Goal: Ask a question

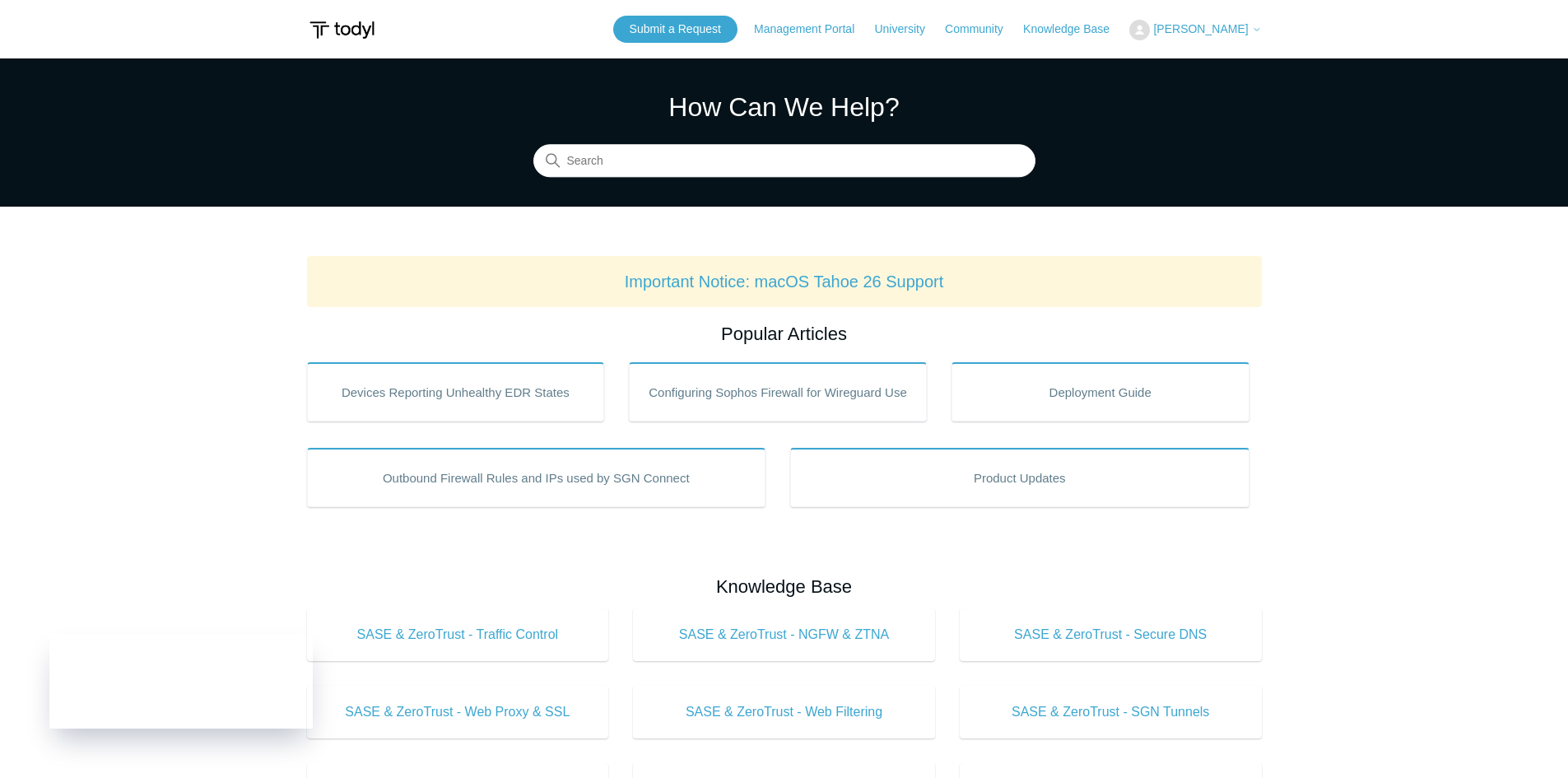
click at [1185, 28] on span "[PERSON_NAME]" at bounding box center [1201, 29] width 95 height 13
click at [1183, 68] on link "My Support Requests" at bounding box center [1211, 64] width 161 height 29
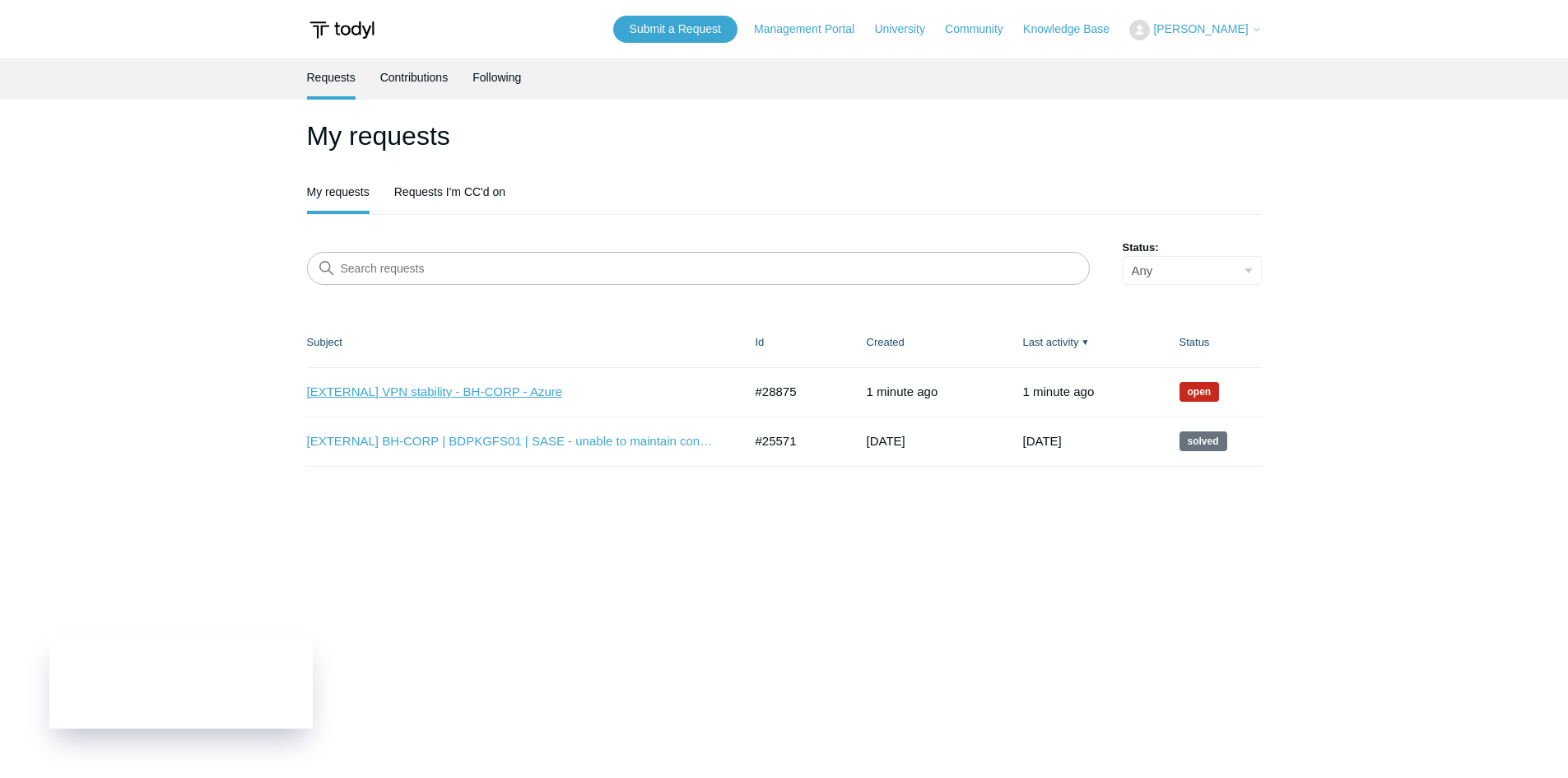
click at [452, 385] on link "[EXTERNAL] VPN stability - BH-CORP - Azure" at bounding box center [513, 392] width 412 height 19
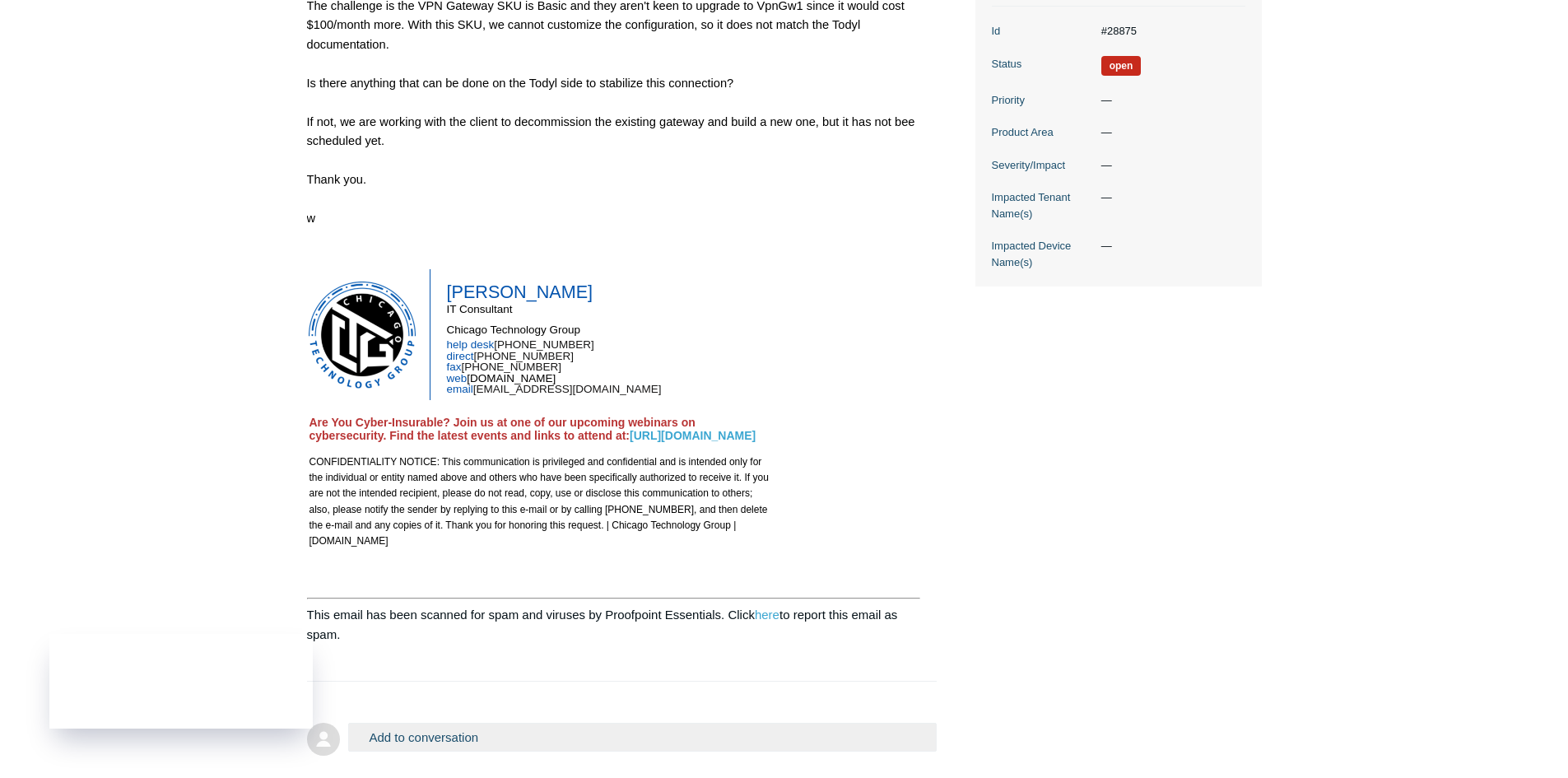
scroll to position [412, 0]
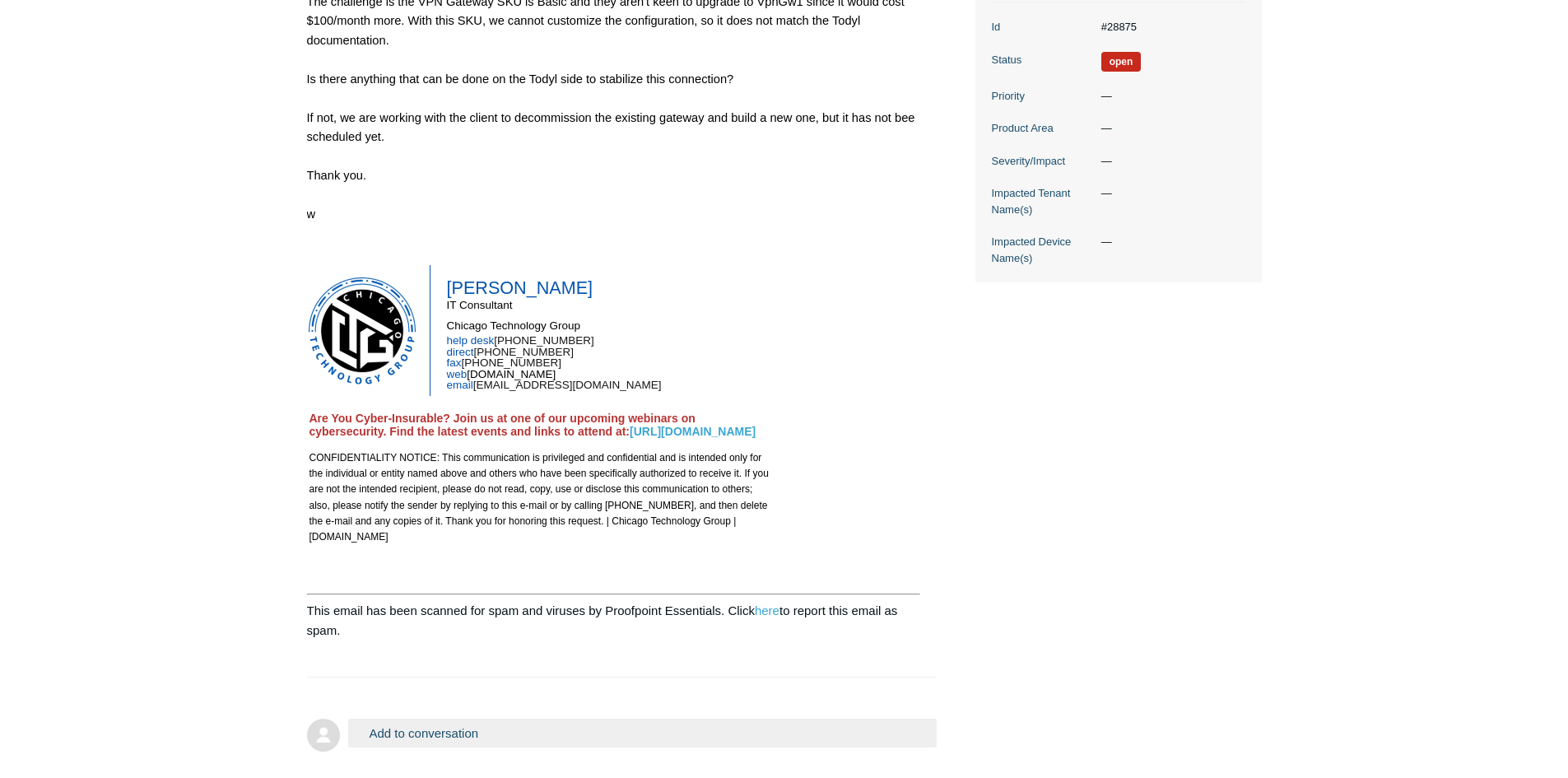
click at [169, 445] on main "Requests Contributions Following Todyl Support Center My activities [EXTERNAL] …" at bounding box center [784, 200] width 1568 height 1108
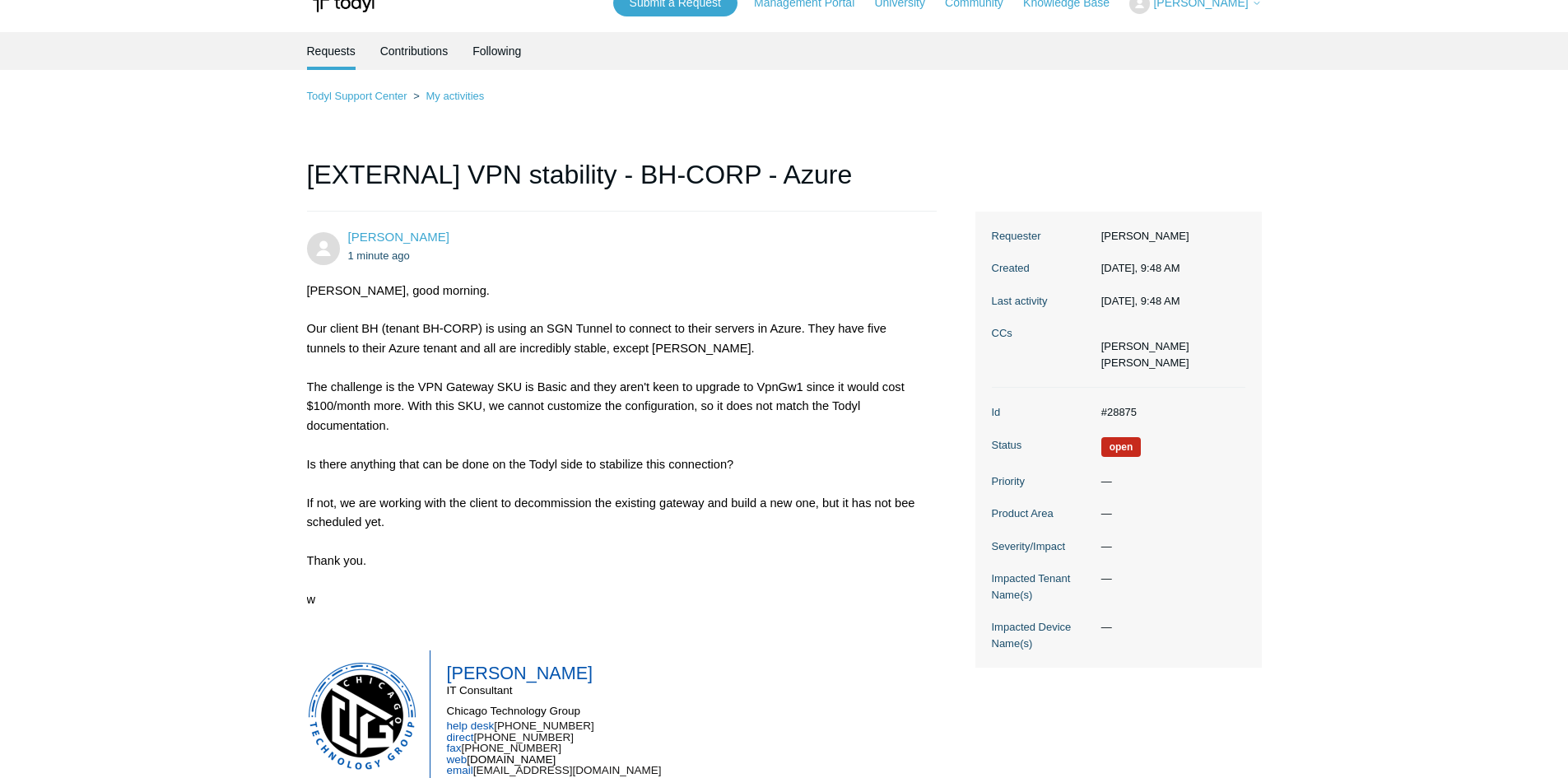
scroll to position [0, 0]
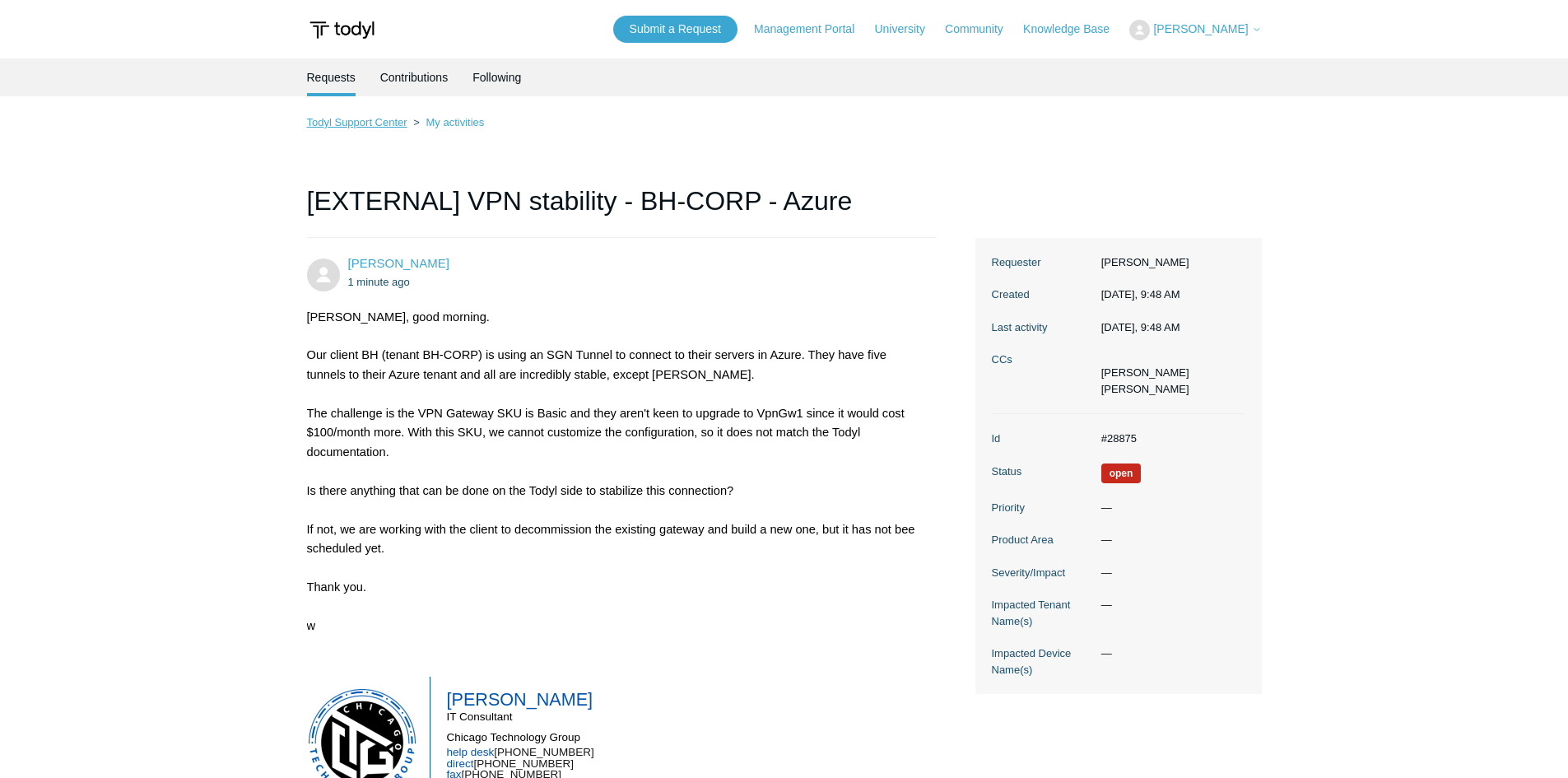
click at [359, 124] on link "Todyl Support Center" at bounding box center [357, 122] width 101 height 12
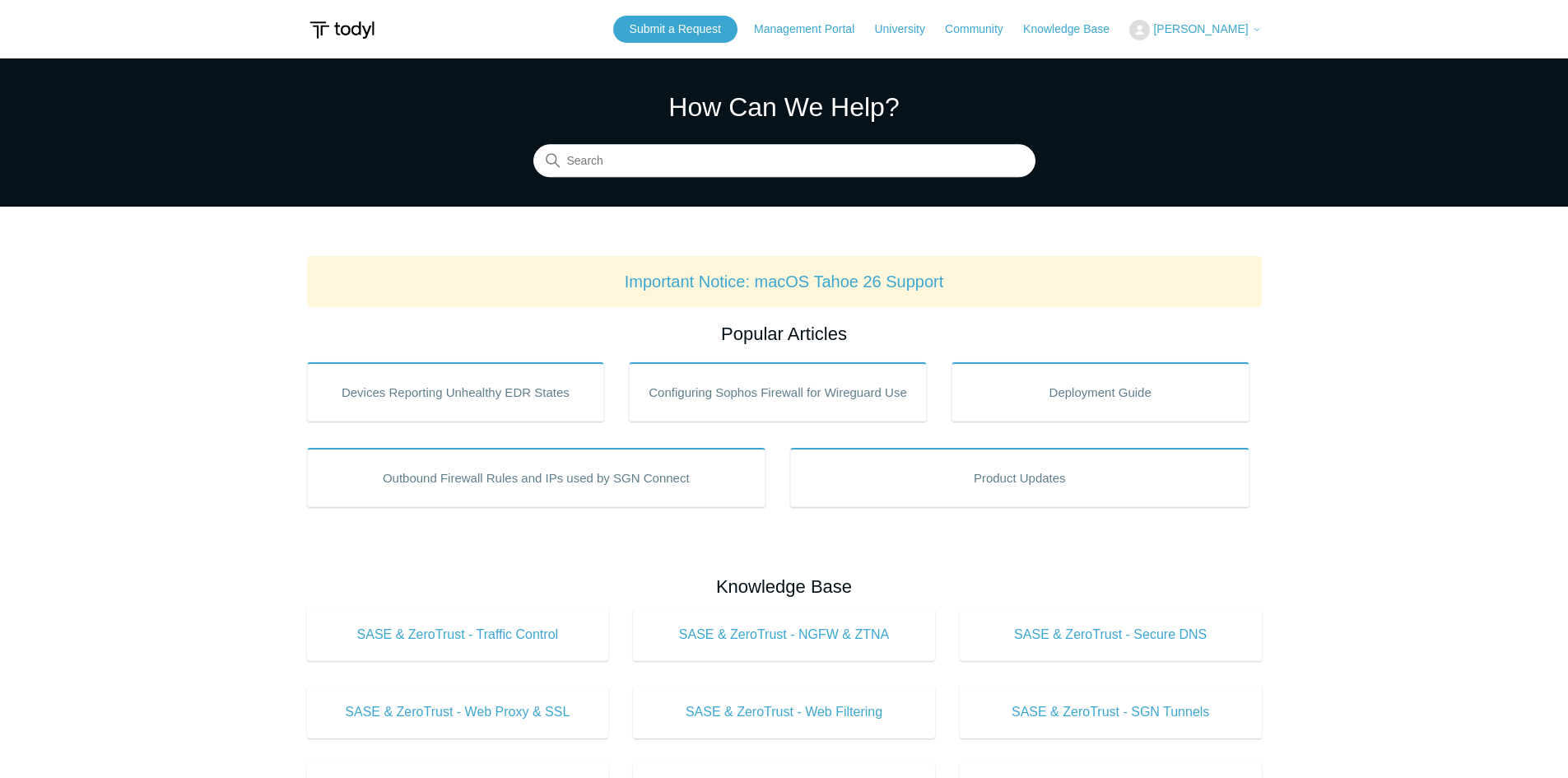
click at [1235, 42] on div "Submit a Request Management Portal University Community Knowledge Base William …" at bounding box center [938, 29] width 649 height 27
click at [1232, 32] on span "[PERSON_NAME]" at bounding box center [1201, 29] width 95 height 13
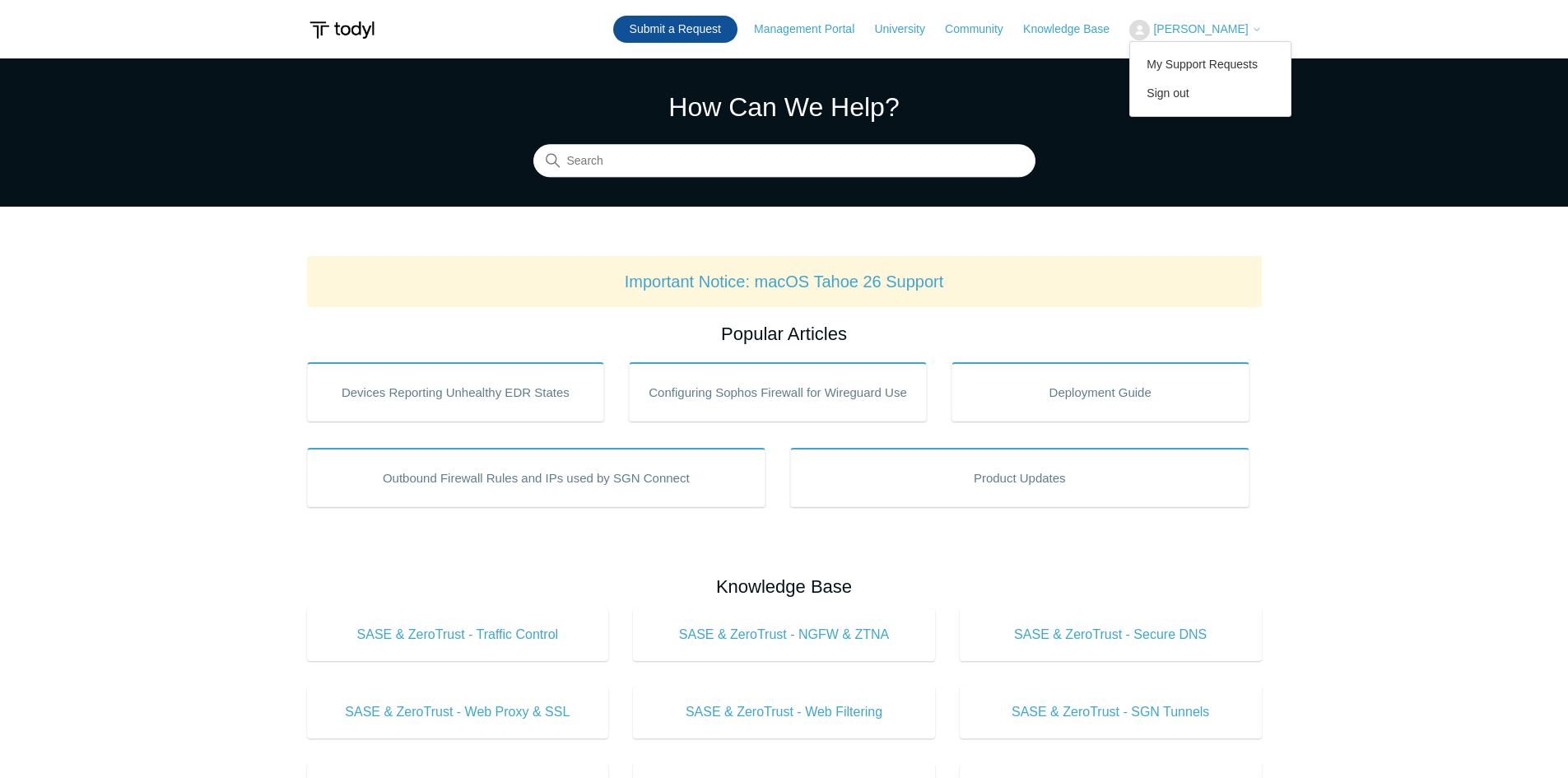
click at [670, 26] on link "Submit a Request" at bounding box center [676, 29] width 125 height 27
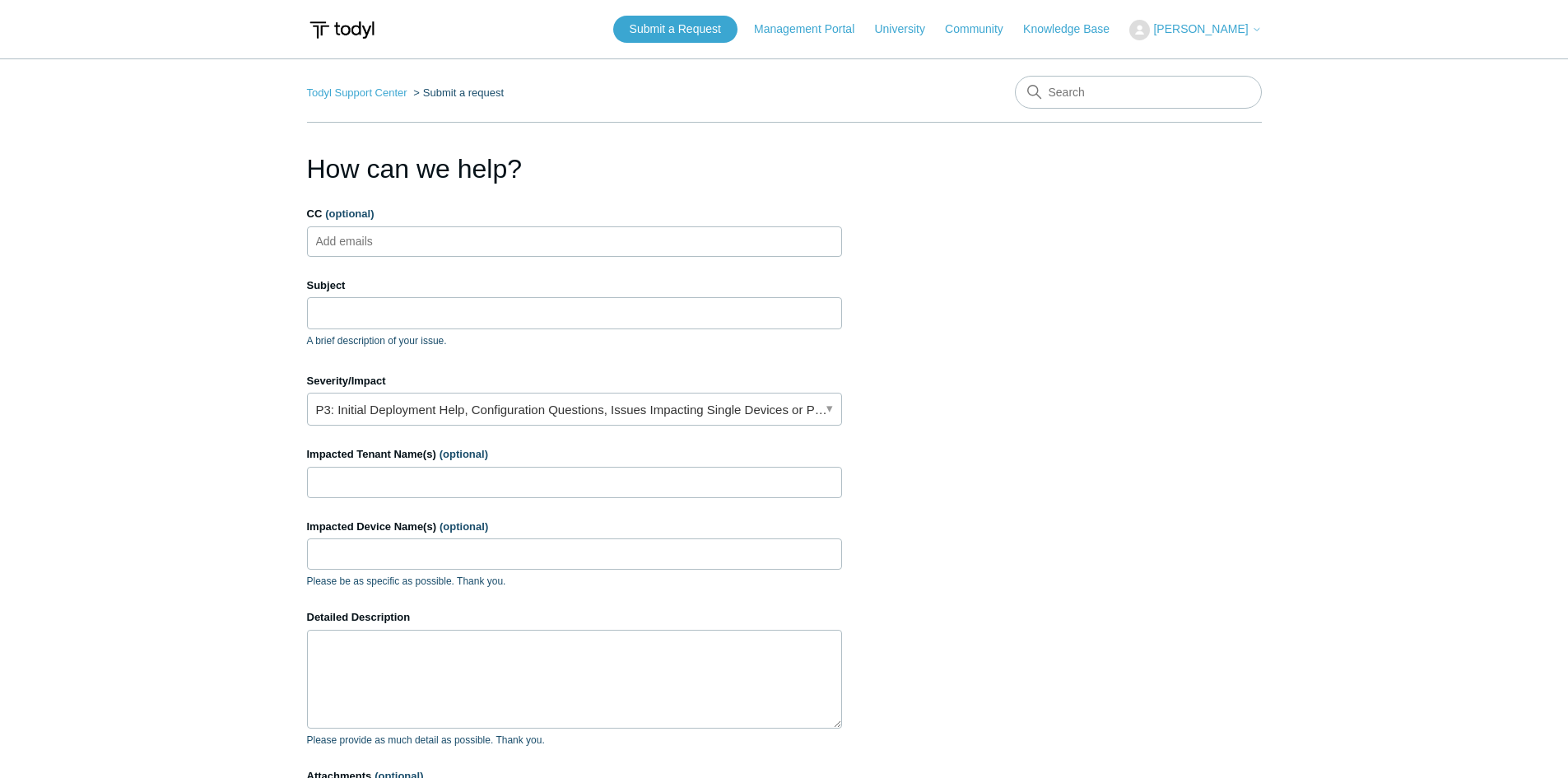
click at [360, 408] on link "P3: Initial Deployment Help, Configuration Questions, Issues Impacting Single D…" at bounding box center [575, 409] width 535 height 33
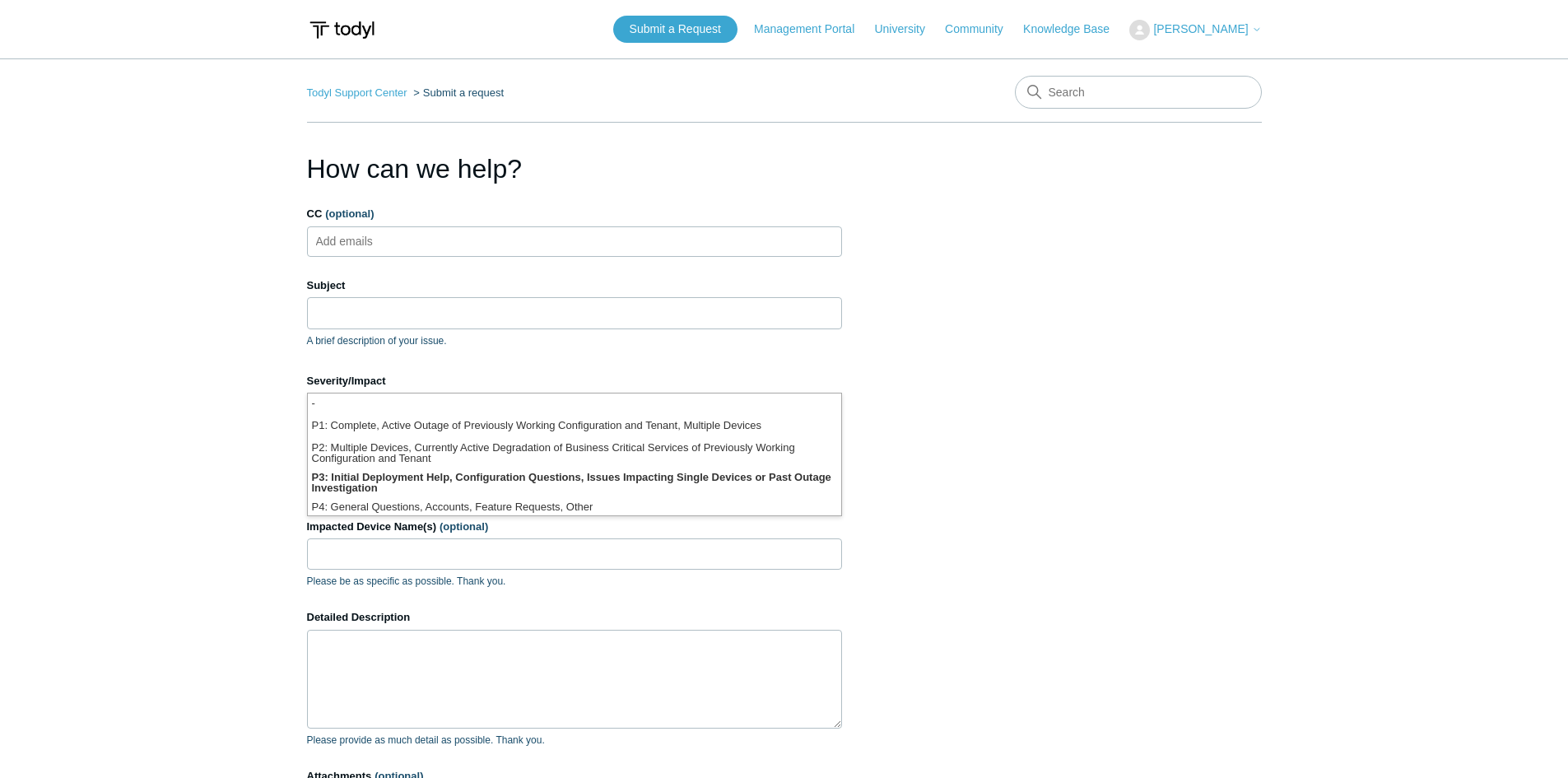
click at [916, 420] on section "How can we help? CC (optional) Add emails Subject A brief description of your i…" at bounding box center [784, 528] width 955 height 759
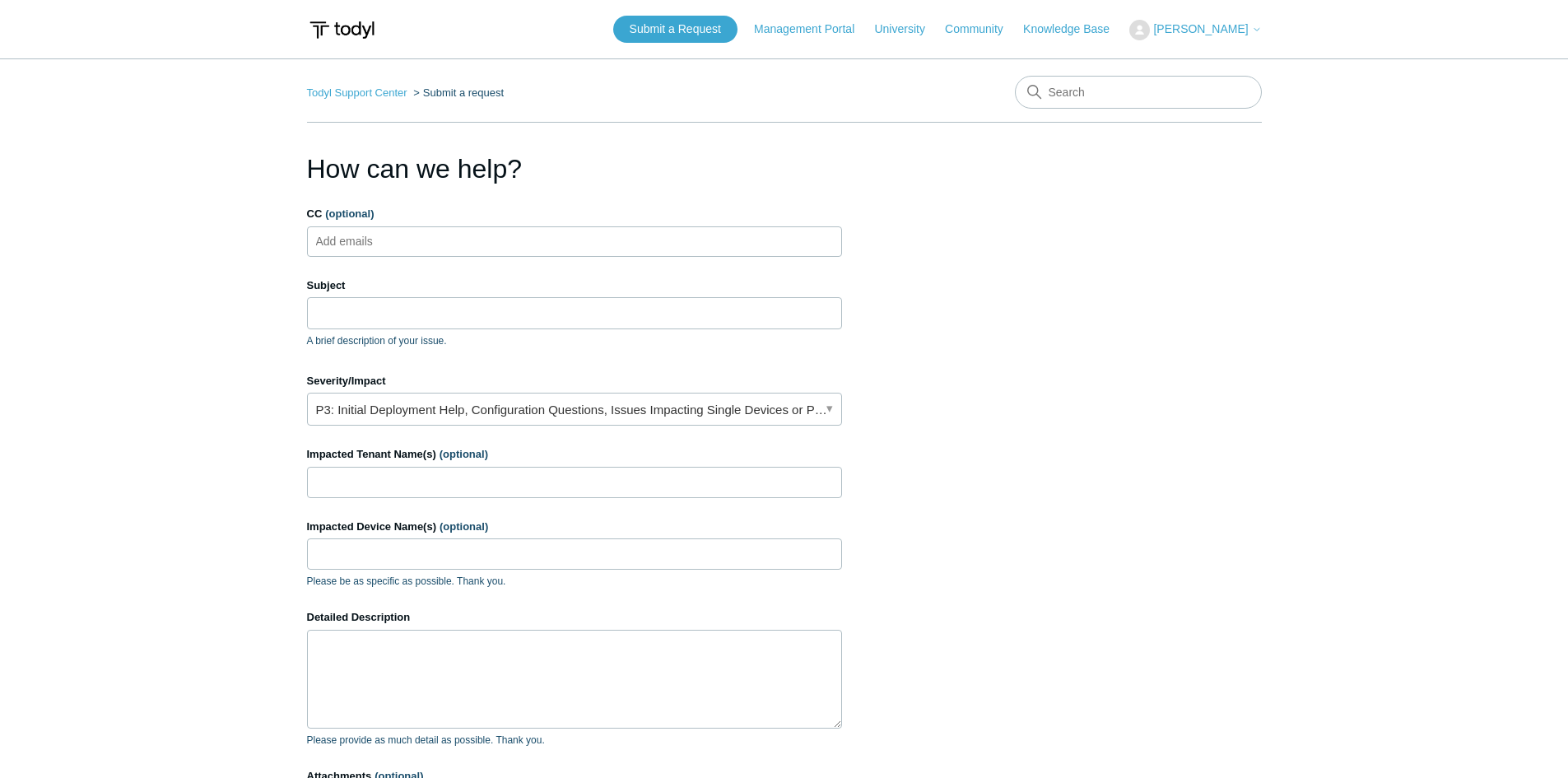
click at [940, 419] on section "How can we help? CC (optional) Add emails Subject A brief description of your i…" at bounding box center [784, 528] width 955 height 759
